Goal: Find contact information: Find contact information

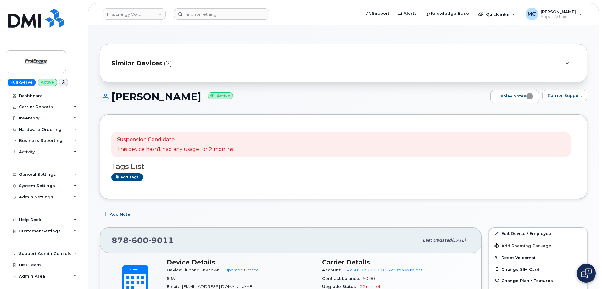
scroll to position [127, 0]
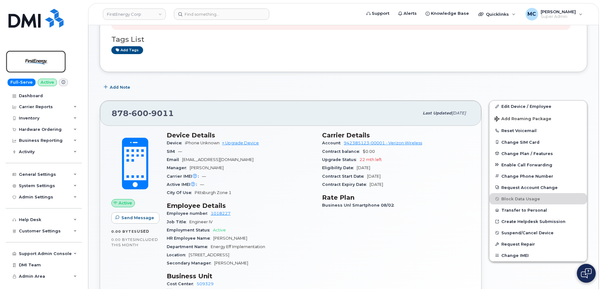
click at [26, 63] on img at bounding box center [36, 62] width 48 height 18
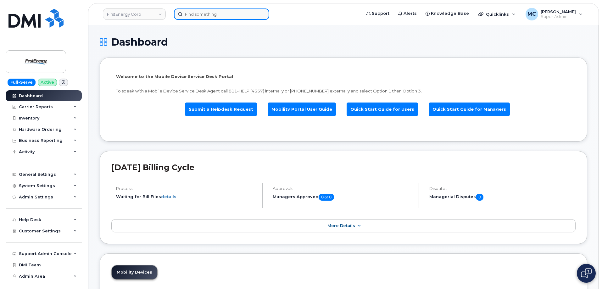
click at [219, 10] on input at bounding box center [221, 13] width 95 height 11
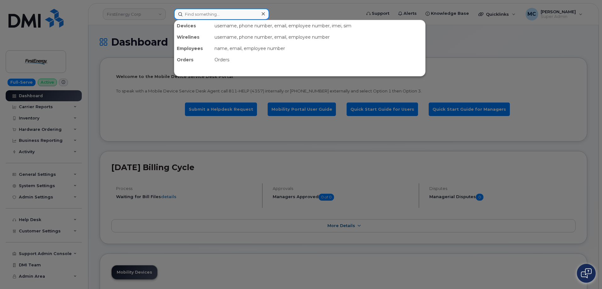
paste input "732-859-8636"
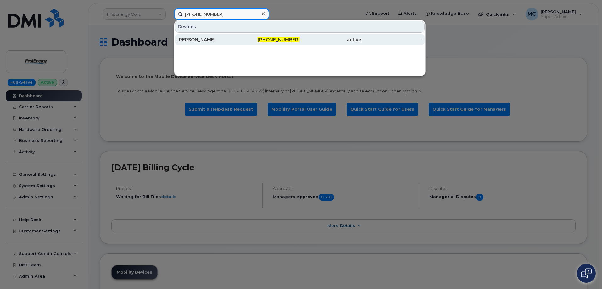
type input "732-859-8636"
click at [243, 38] on div "732-859-8636" at bounding box center [269, 39] width 61 height 6
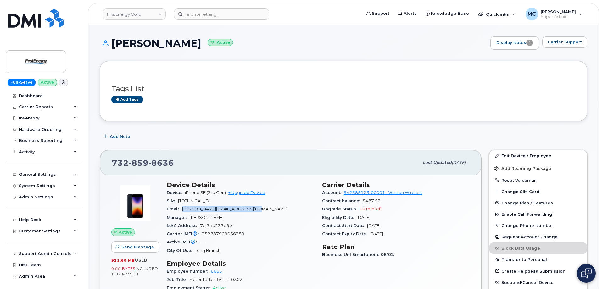
drag, startPoint x: 258, startPoint y: 211, endPoint x: 184, endPoint y: 211, distance: 74.5
click at [184, 211] on div "Email [PERSON_NAME][EMAIL_ADDRESS][DOMAIN_NAME]" at bounding box center [241, 209] width 148 height 8
copy span "[PERSON_NAME][EMAIL_ADDRESS][DOMAIN_NAME]"
drag, startPoint x: 113, startPoint y: 161, endPoint x: 180, endPoint y: 160, distance: 67.3
click at [180, 160] on div "[PHONE_NUMBER]" at bounding box center [265, 162] width 307 height 13
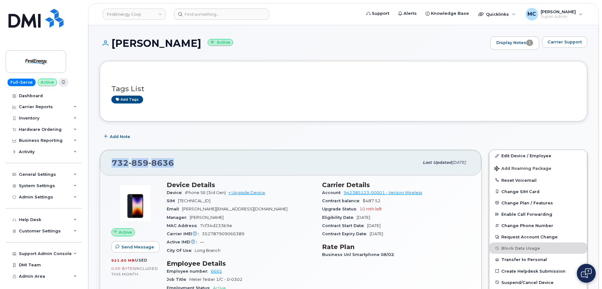
copy span "[PHONE_NUMBER]"
click at [230, 234] on span "352787909066389" at bounding box center [223, 233] width 42 height 5
copy span "352787909066389"
